Goal: Use online tool/utility: Utilize a website feature to perform a specific function

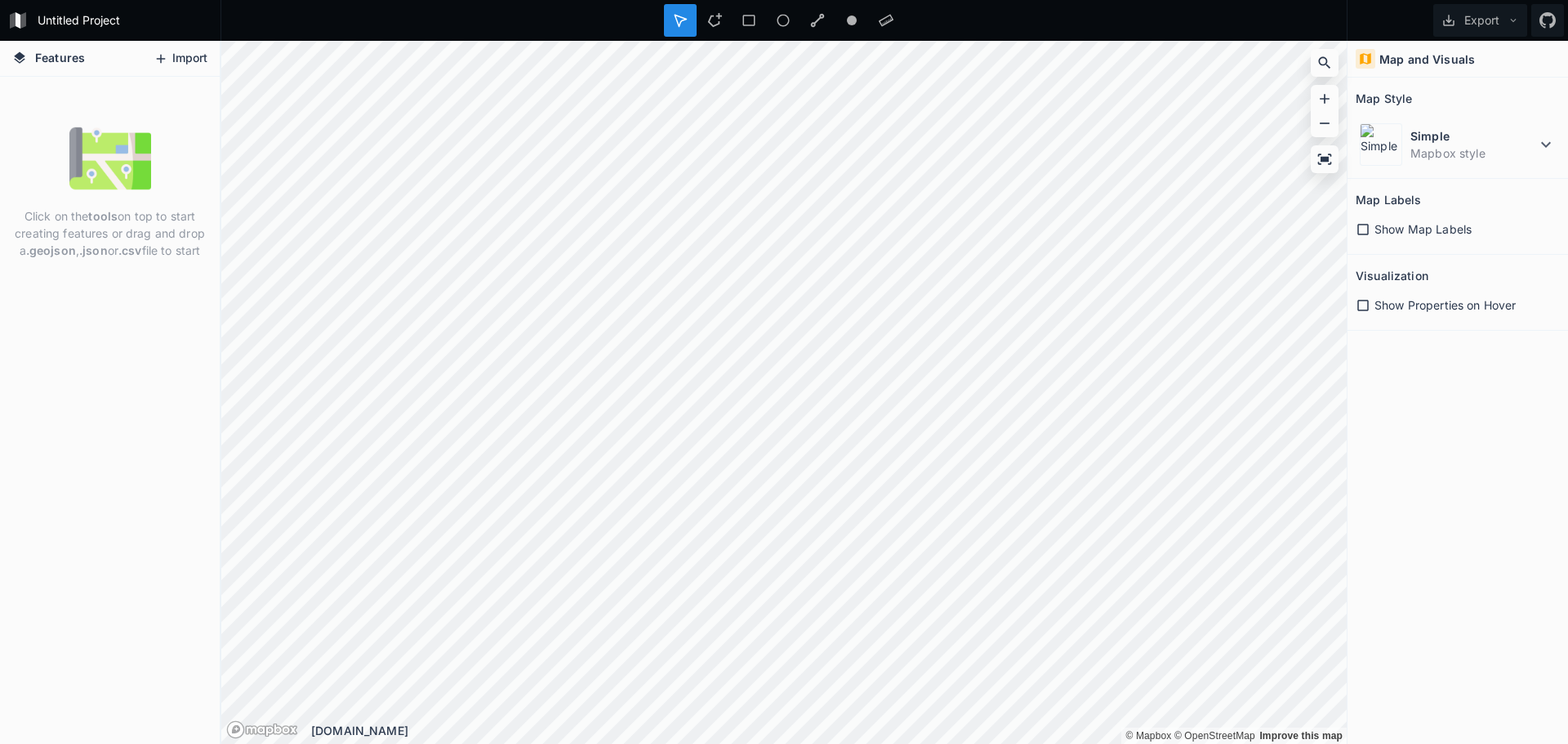
click at [176, 57] on button "Import" at bounding box center [180, 58] width 70 height 26
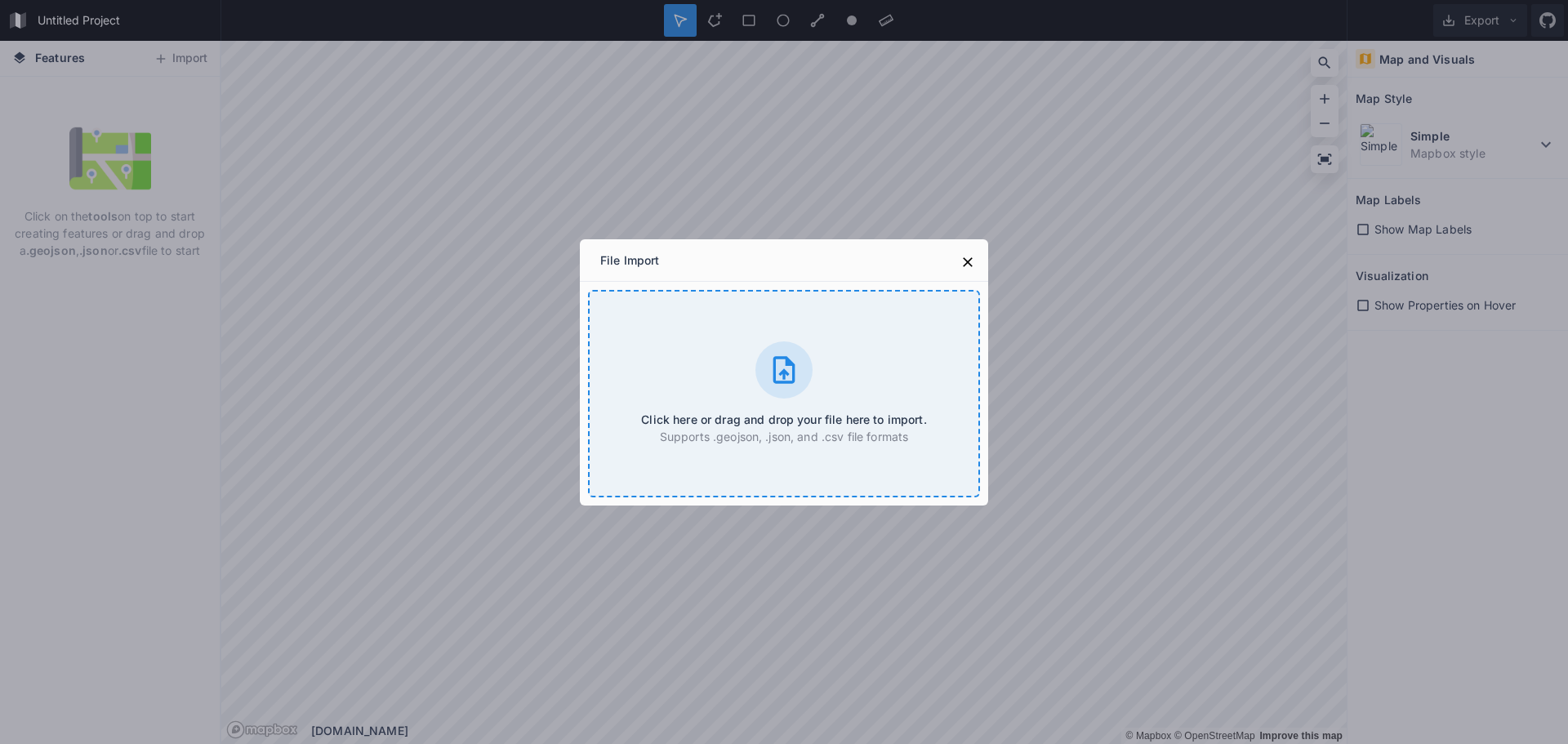
click at [800, 369] on icon at bounding box center [784, 370] width 33 height 33
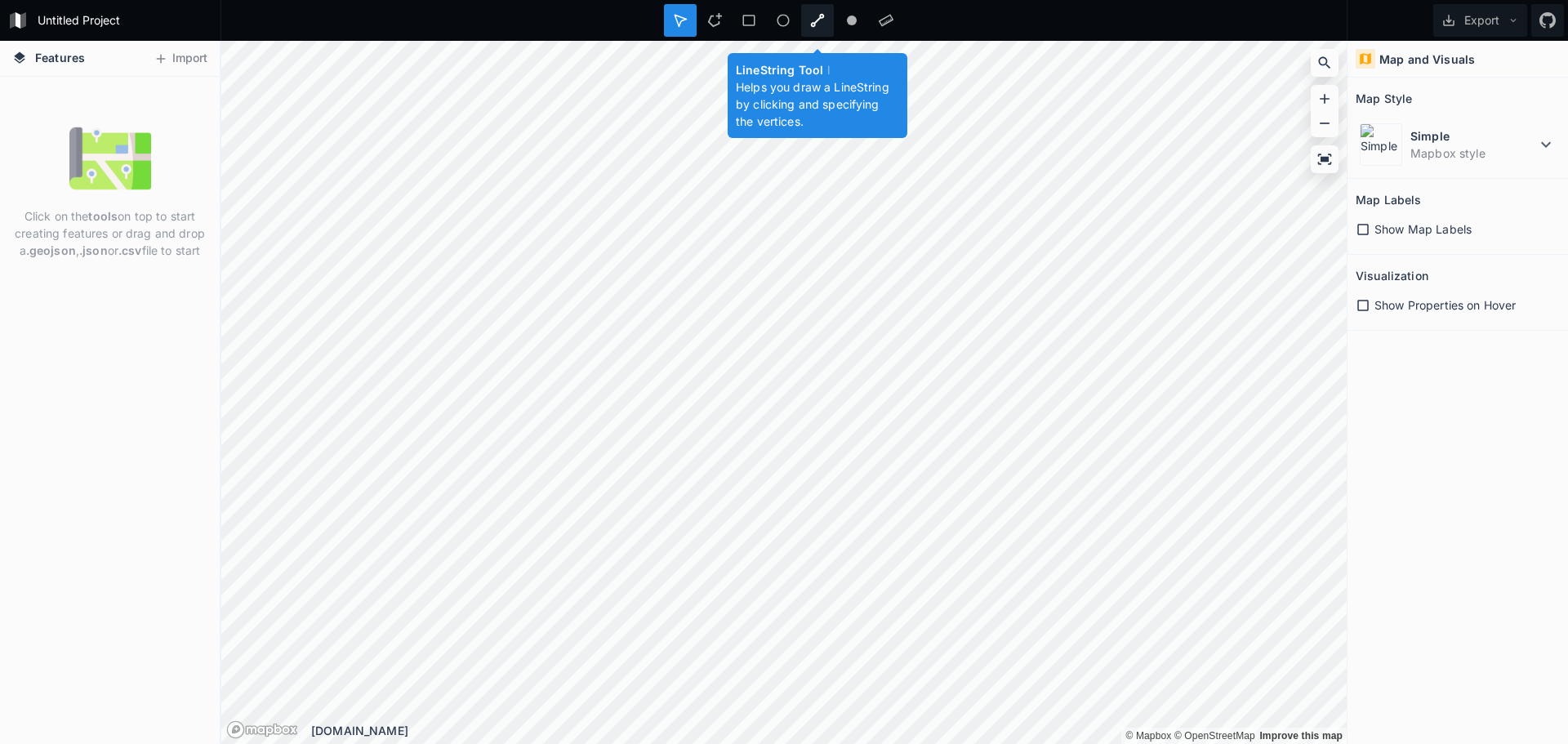
click at [814, 19] on icon at bounding box center [817, 19] width 14 height 14
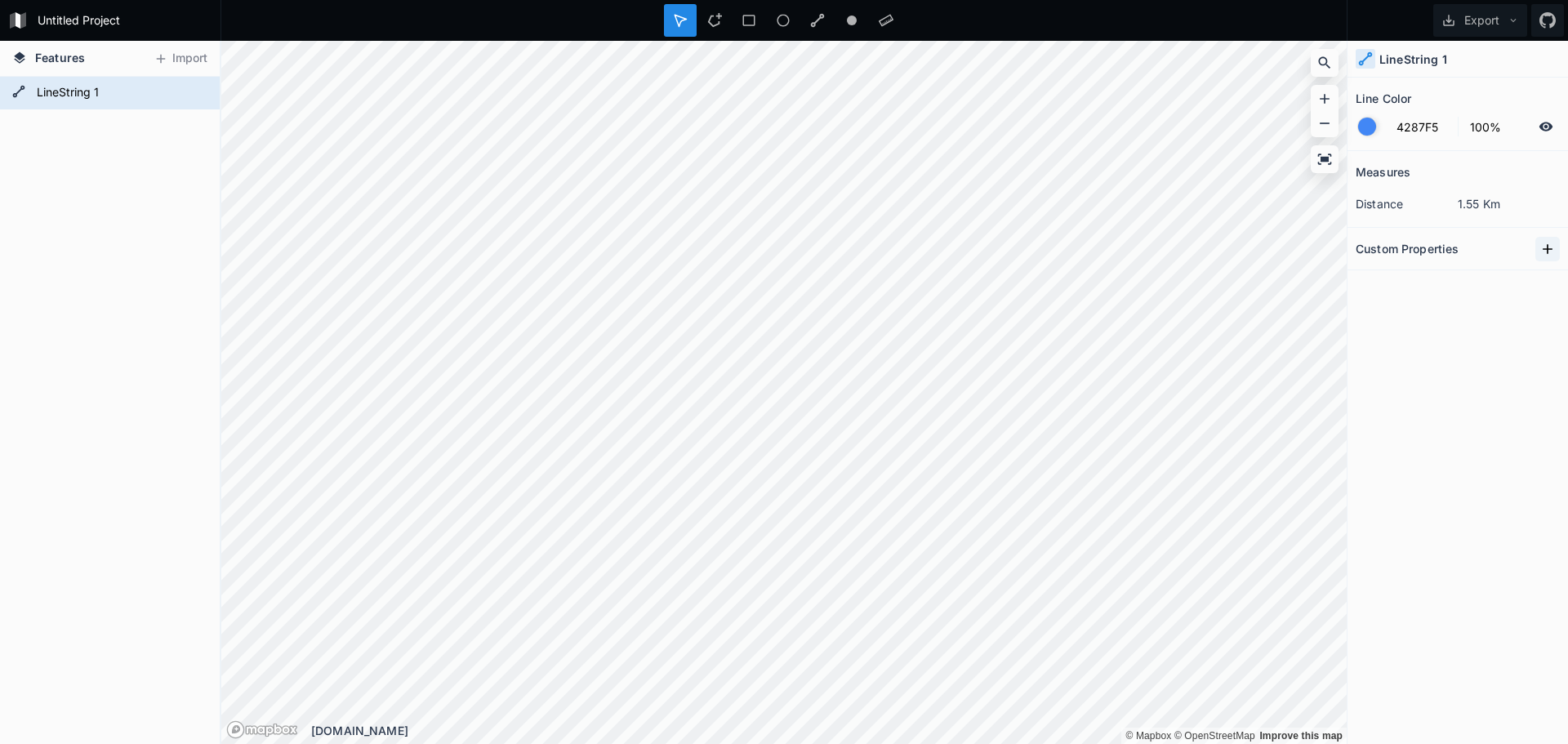
click at [1549, 249] on icon at bounding box center [1548, 249] width 10 height 10
click at [1547, 241] on icon at bounding box center [1547, 248] width 16 height 16
click at [1457, 280] on input "text" at bounding box center [1491, 277] width 90 height 24
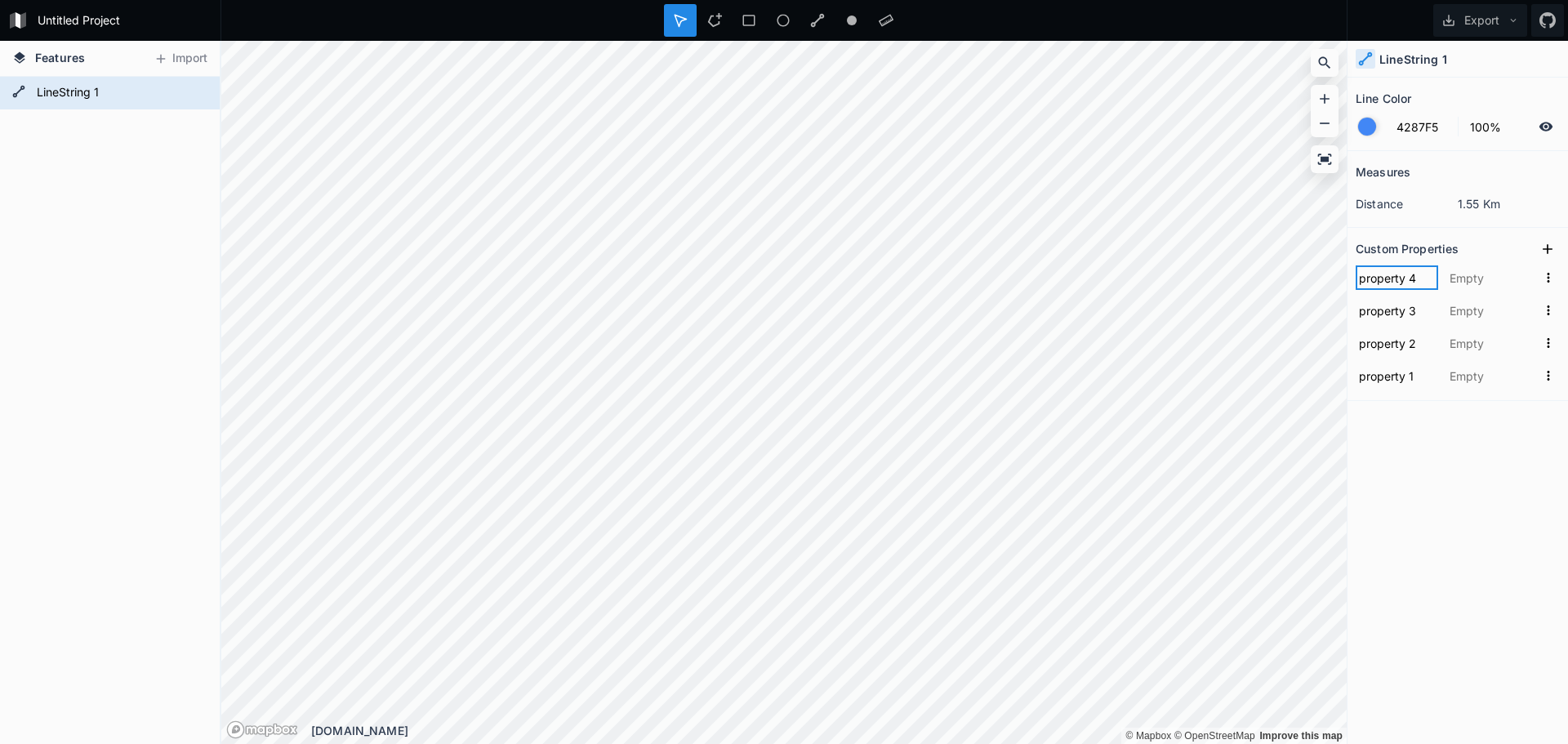
click at [1402, 275] on input "property 4" at bounding box center [1397, 277] width 83 height 24
click at [1459, 269] on input "text" at bounding box center [1491, 277] width 90 height 24
click at [1547, 276] on icon "button" at bounding box center [1548, 277] width 14 height 14
click at [786, 23] on icon at bounding box center [783, 19] width 14 height 14
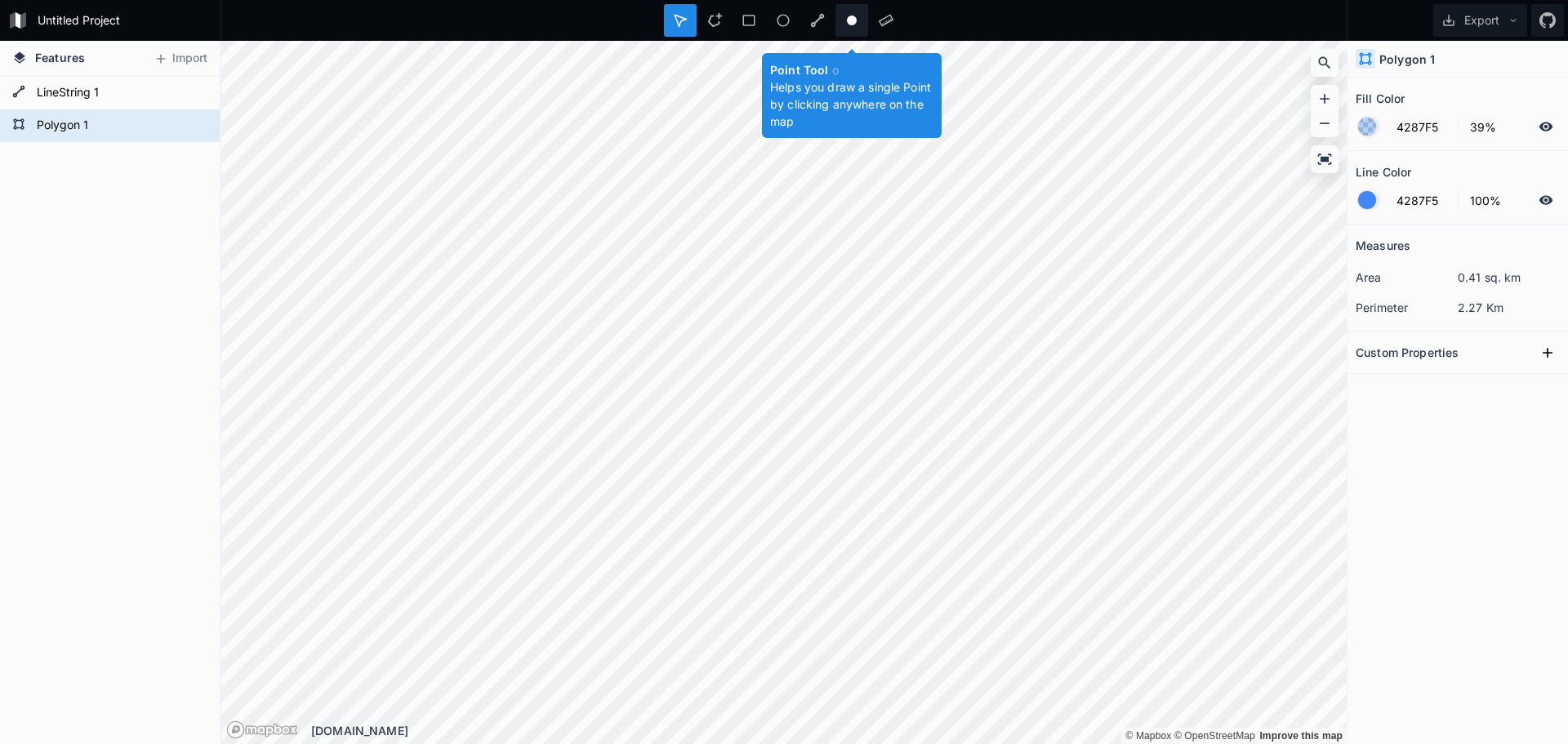
click at [857, 16] on icon at bounding box center [851, 19] width 14 height 14
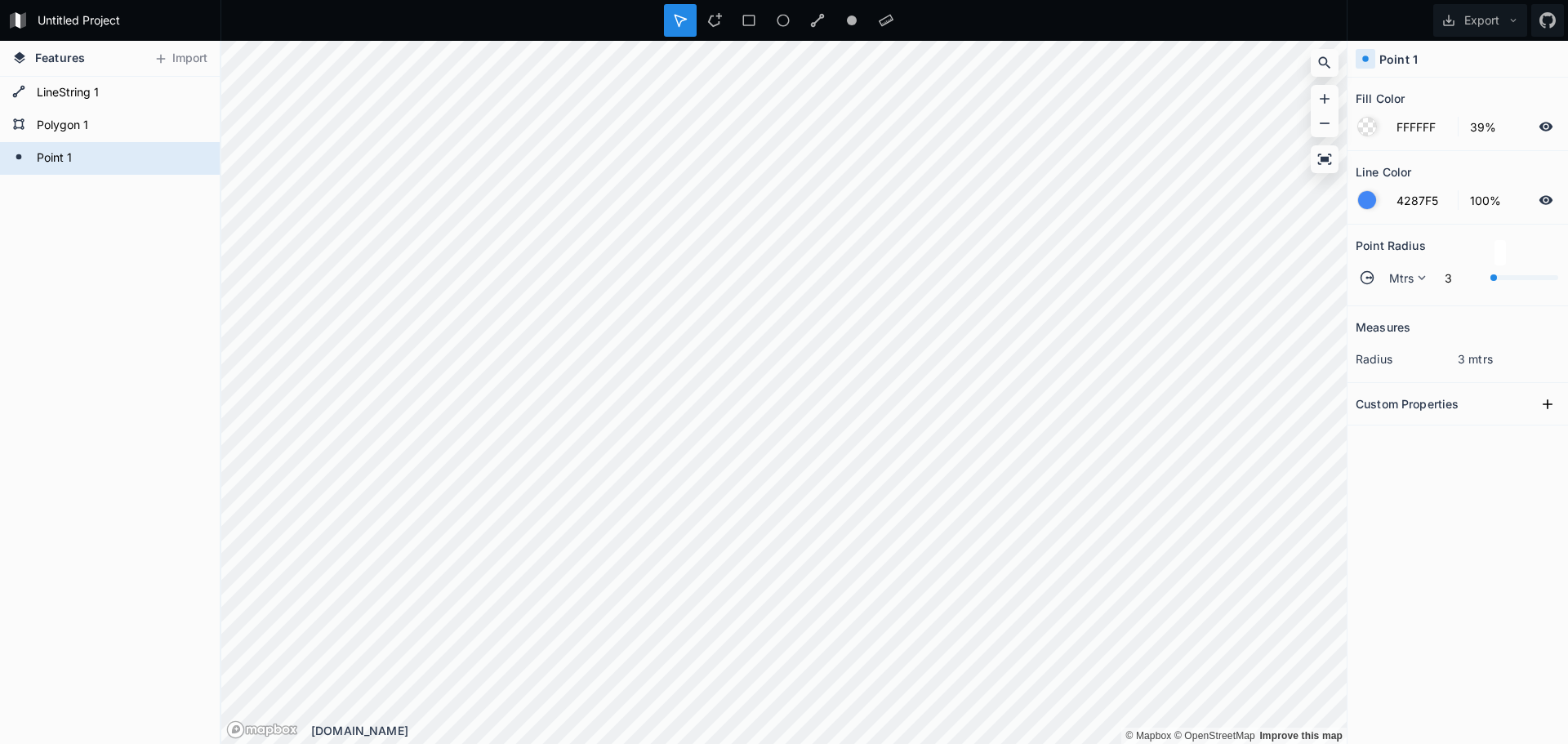
type input "0"
drag, startPoint x: 1504, startPoint y: 276, endPoint x: 1472, endPoint y: 276, distance: 32.0
click at [1472, 276] on div "Mtrs 0" at bounding box center [1457, 278] width 204 height 39
click at [1506, 24] on button "Export" at bounding box center [1479, 20] width 94 height 33
click at [1288, 21] on div at bounding box center [784, 20] width 1127 height 41
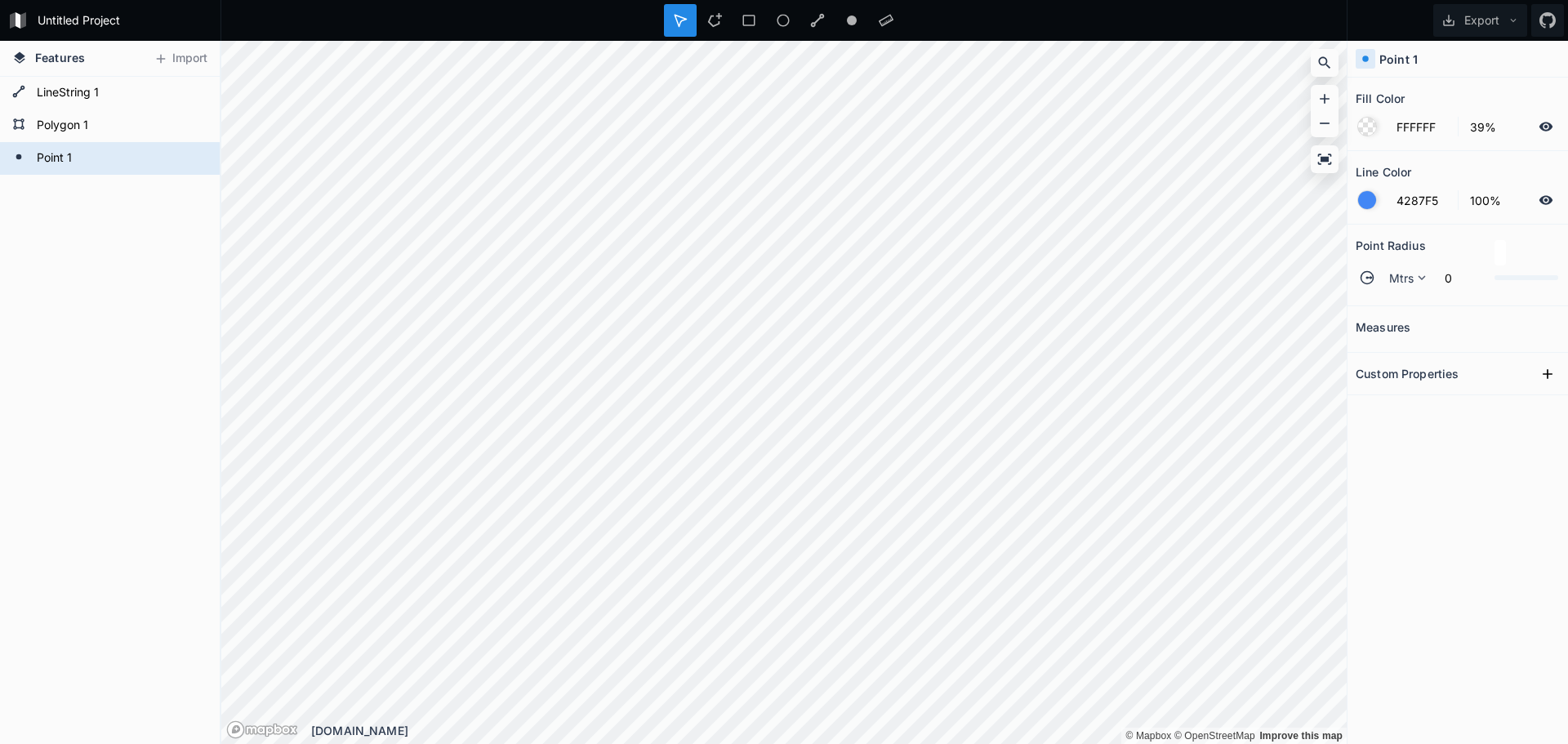
click at [335, 731] on div "[DOMAIN_NAME]" at bounding box center [828, 730] width 1035 height 17
